Goal: Transaction & Acquisition: Purchase product/service

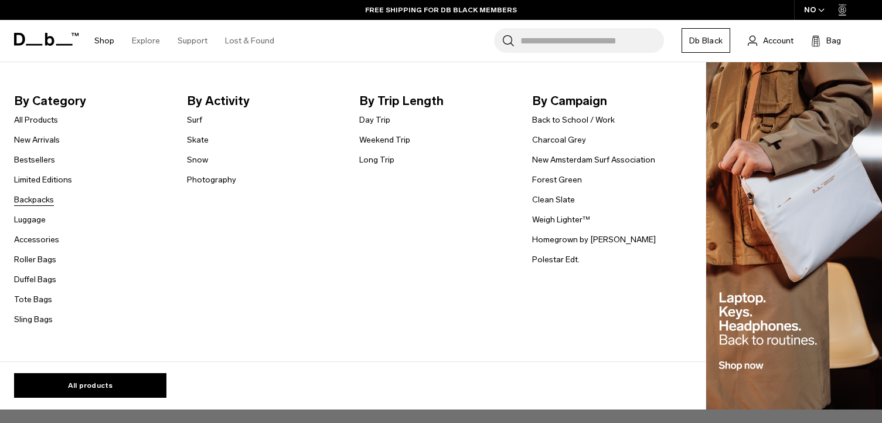
click at [49, 201] on link "Backpacks" at bounding box center [34, 199] width 40 height 12
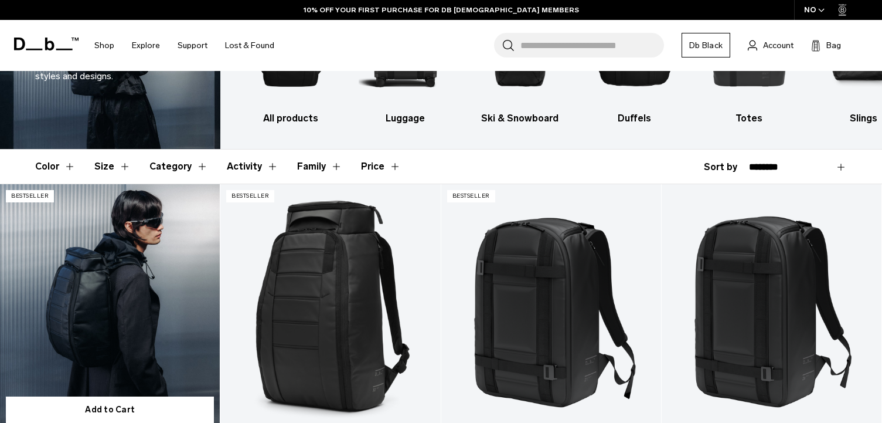
scroll to position [117, 0]
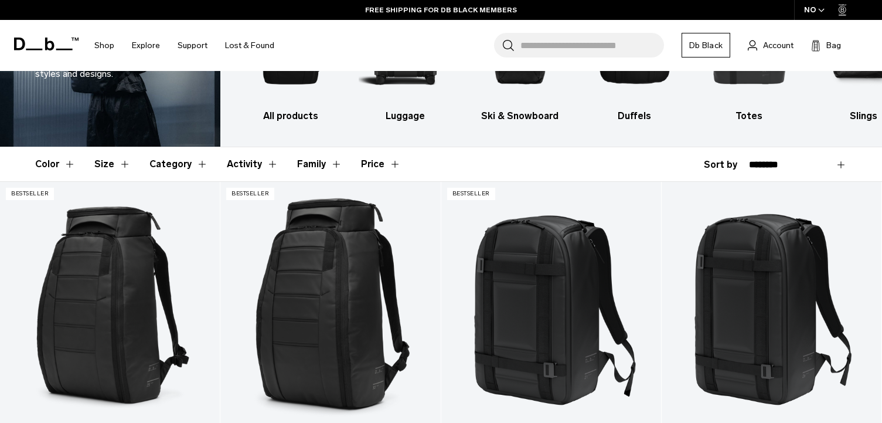
click at [125, 169] on button "Size" at bounding box center [112, 164] width 36 height 34
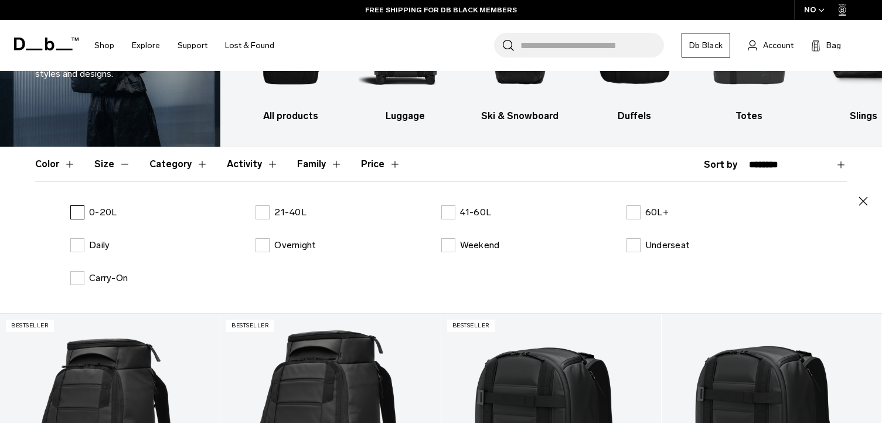
click at [84, 211] on label "0-20L" at bounding box center [93, 212] width 46 height 14
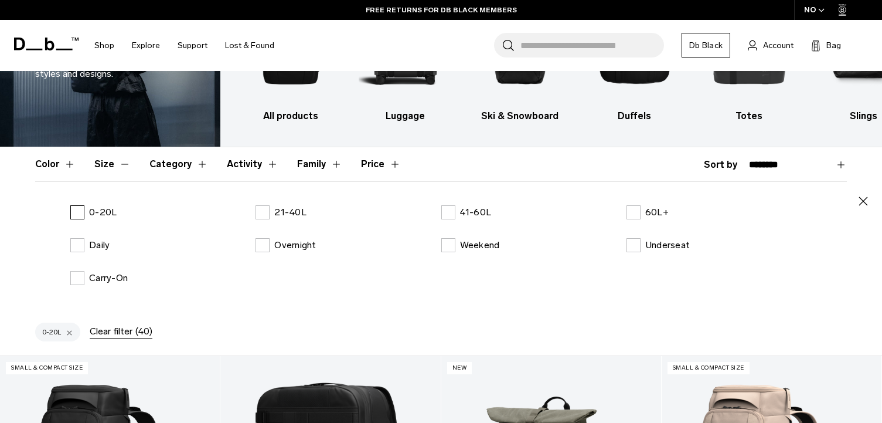
click at [76, 213] on label "0-20L" at bounding box center [93, 212] width 46 height 14
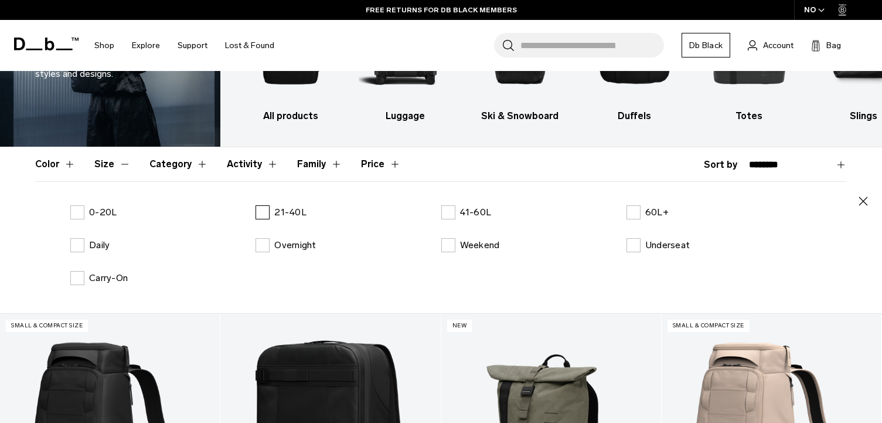
click at [265, 210] on label "21-40L" at bounding box center [281, 212] width 51 height 14
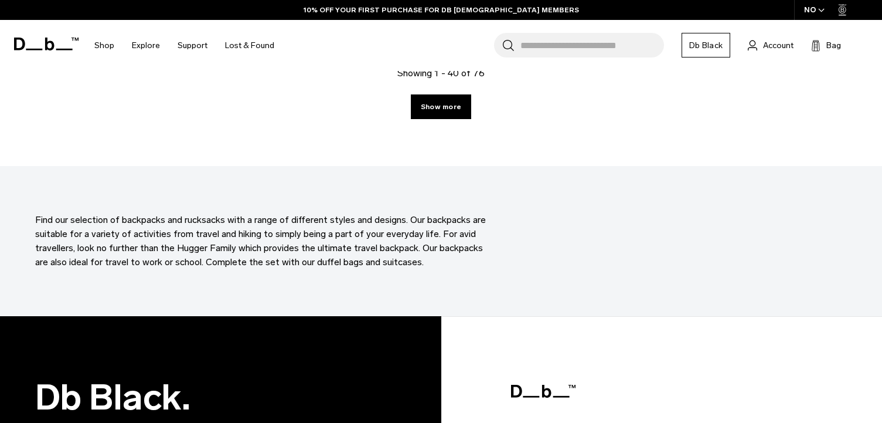
scroll to position [3635, 0]
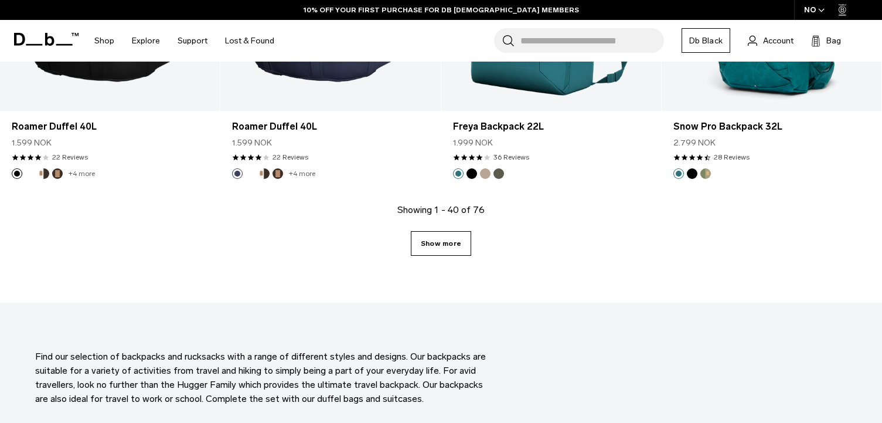
click at [430, 246] on link "Show more" at bounding box center [441, 243] width 60 height 25
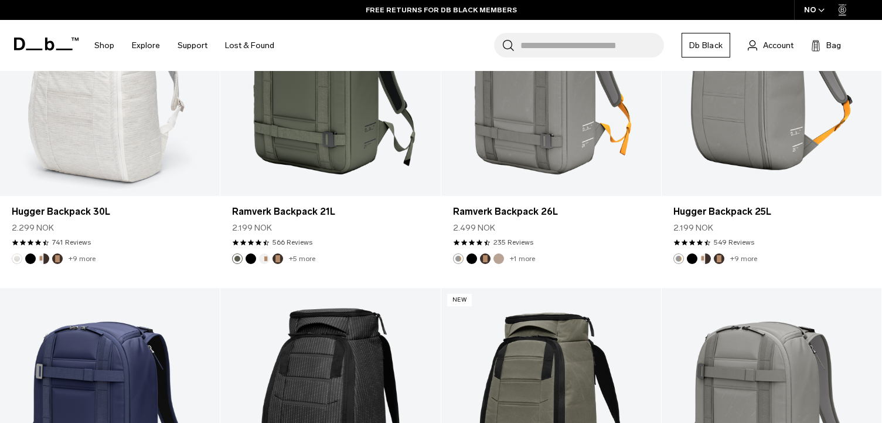
scroll to position [2072, 0]
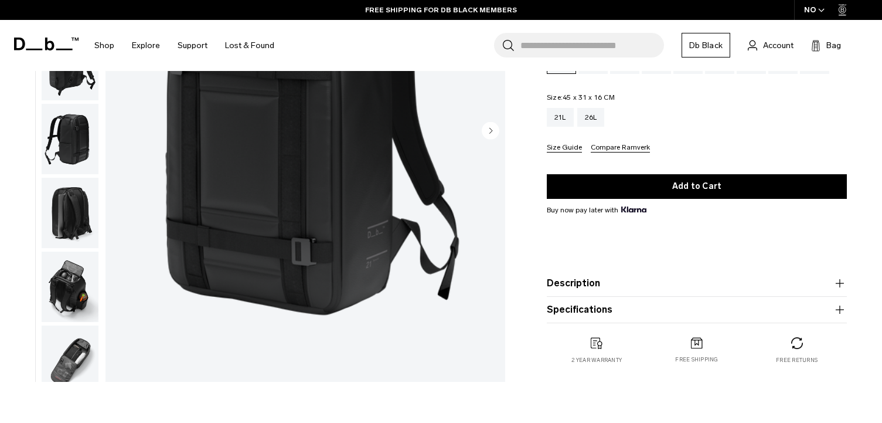
scroll to position [176, 0]
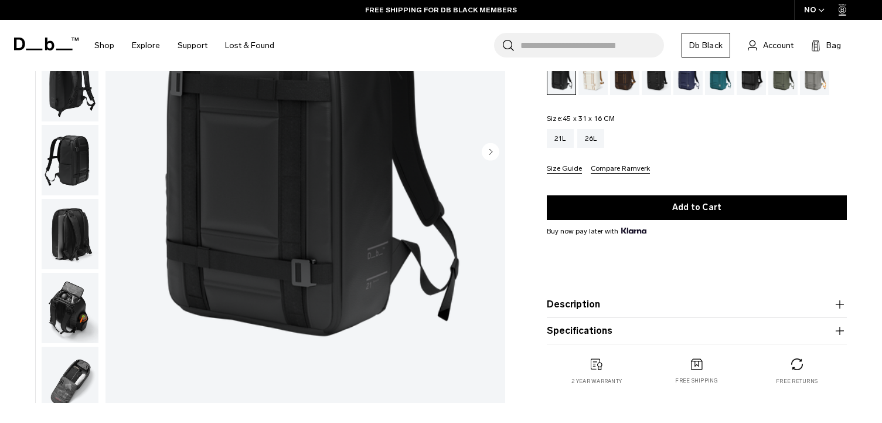
click at [66, 298] on img "button" at bounding box center [70, 308] width 57 height 70
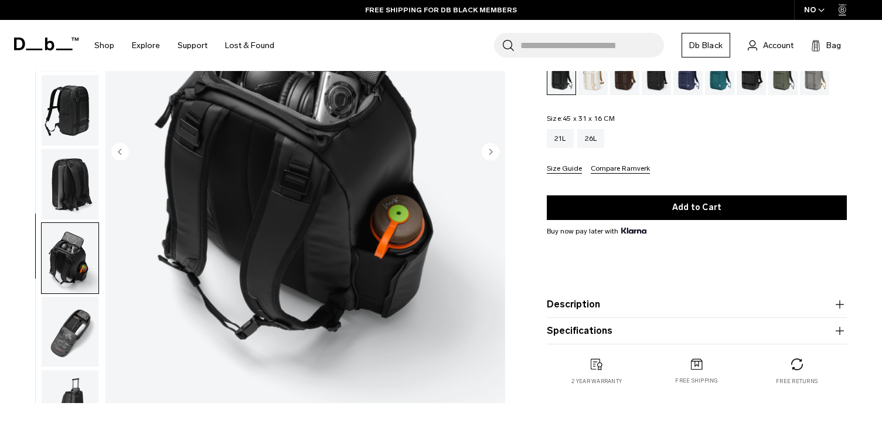
scroll to position [29, 0]
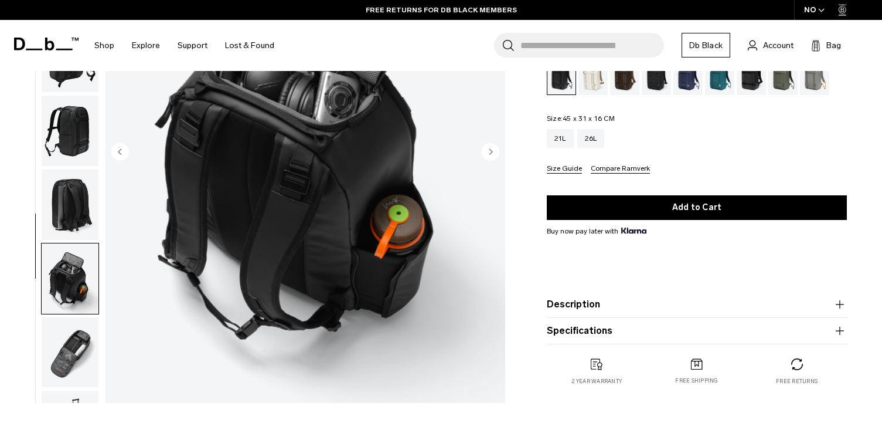
click at [79, 362] on img "button" at bounding box center [70, 352] width 57 height 70
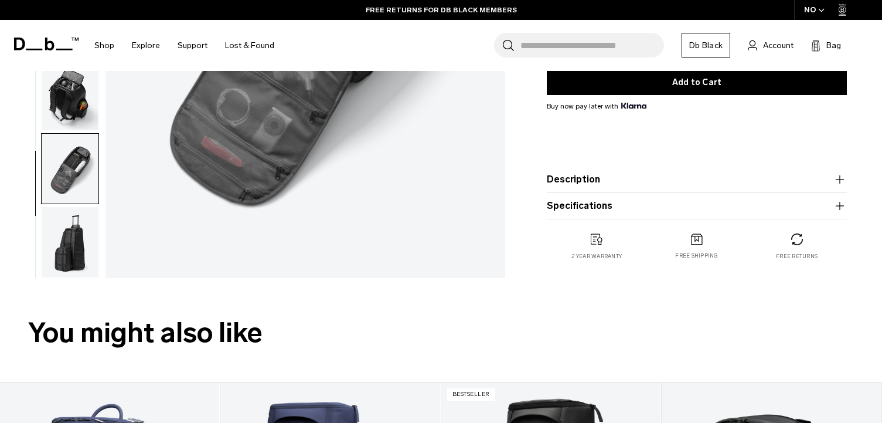
scroll to position [176, 0]
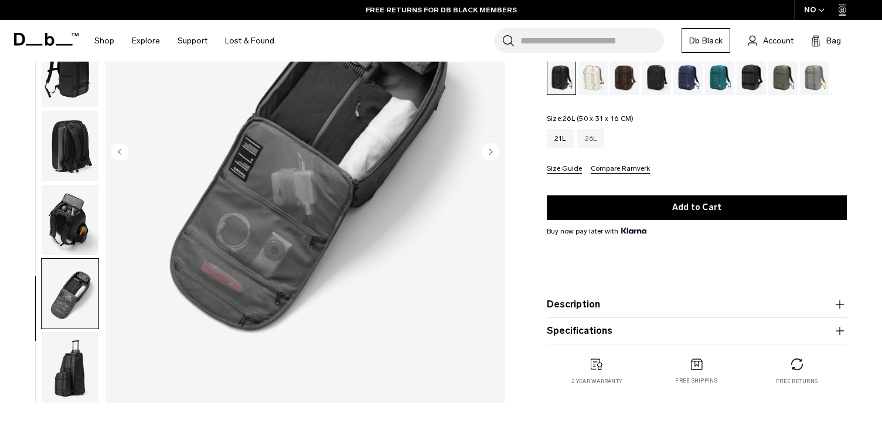
click at [598, 132] on div "26L" at bounding box center [591, 138] width 28 height 19
